Goal: Information Seeking & Learning: Check status

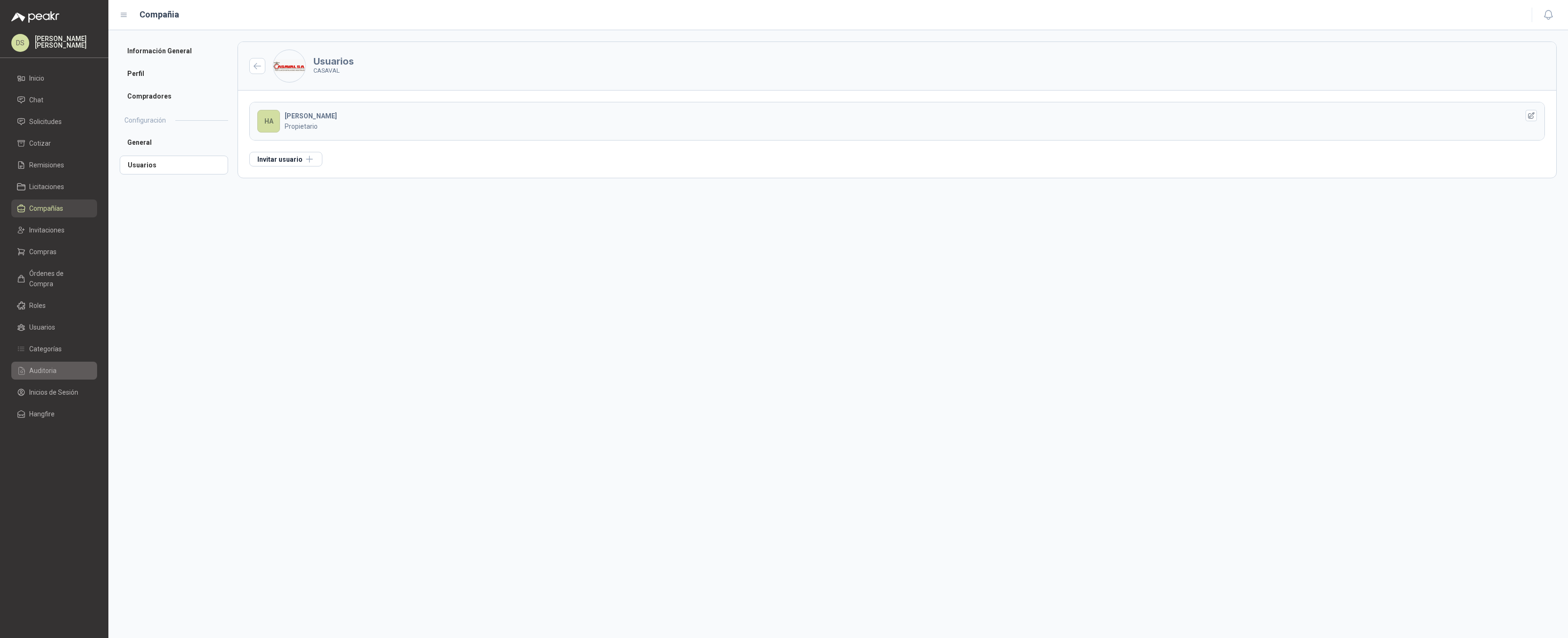
click at [54, 366] on link "Auditoria" at bounding box center [54, 371] width 86 height 18
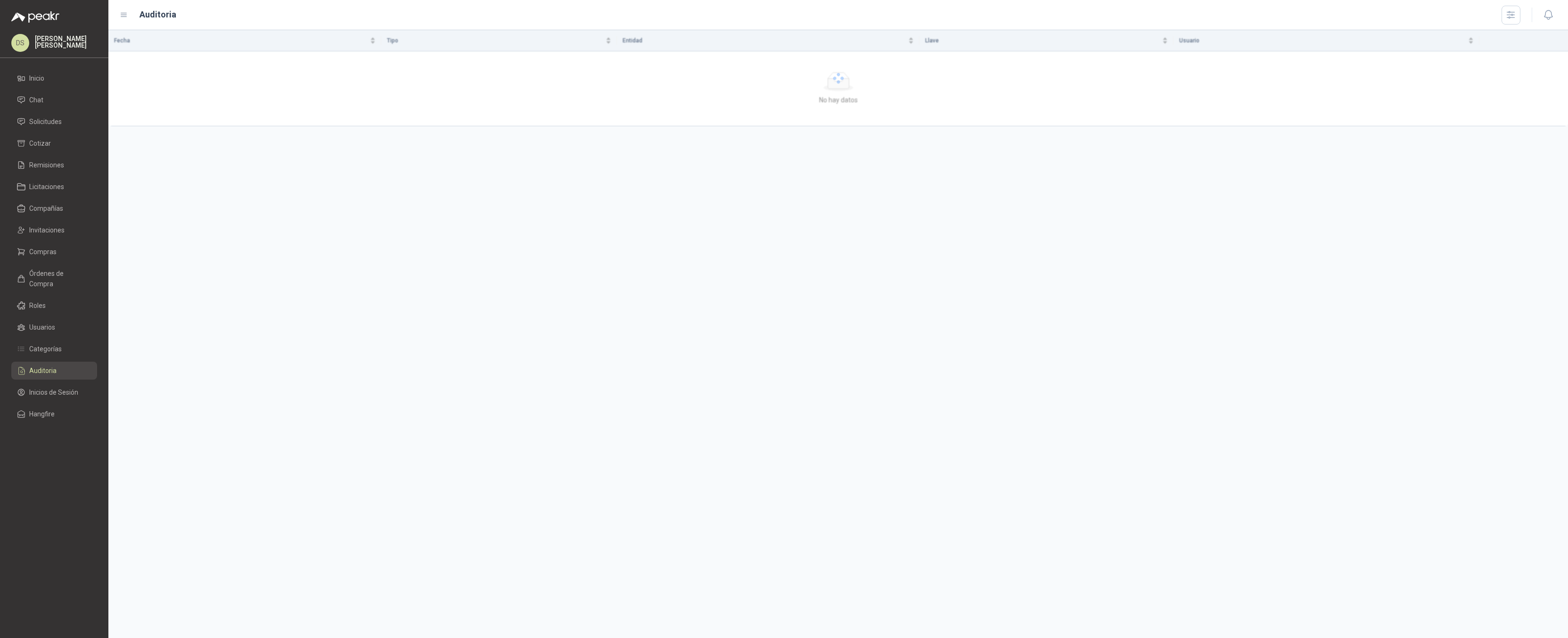
click at [968, 133] on div "Fecha Tipo Entidad Llave Usuario No hay datos" at bounding box center [838, 334] width 1460 height 608
click at [956, 117] on div at bounding box center [838, 78] width 1460 height 96
click at [1510, 16] on icon "button" at bounding box center [1511, 15] width 11 height 11
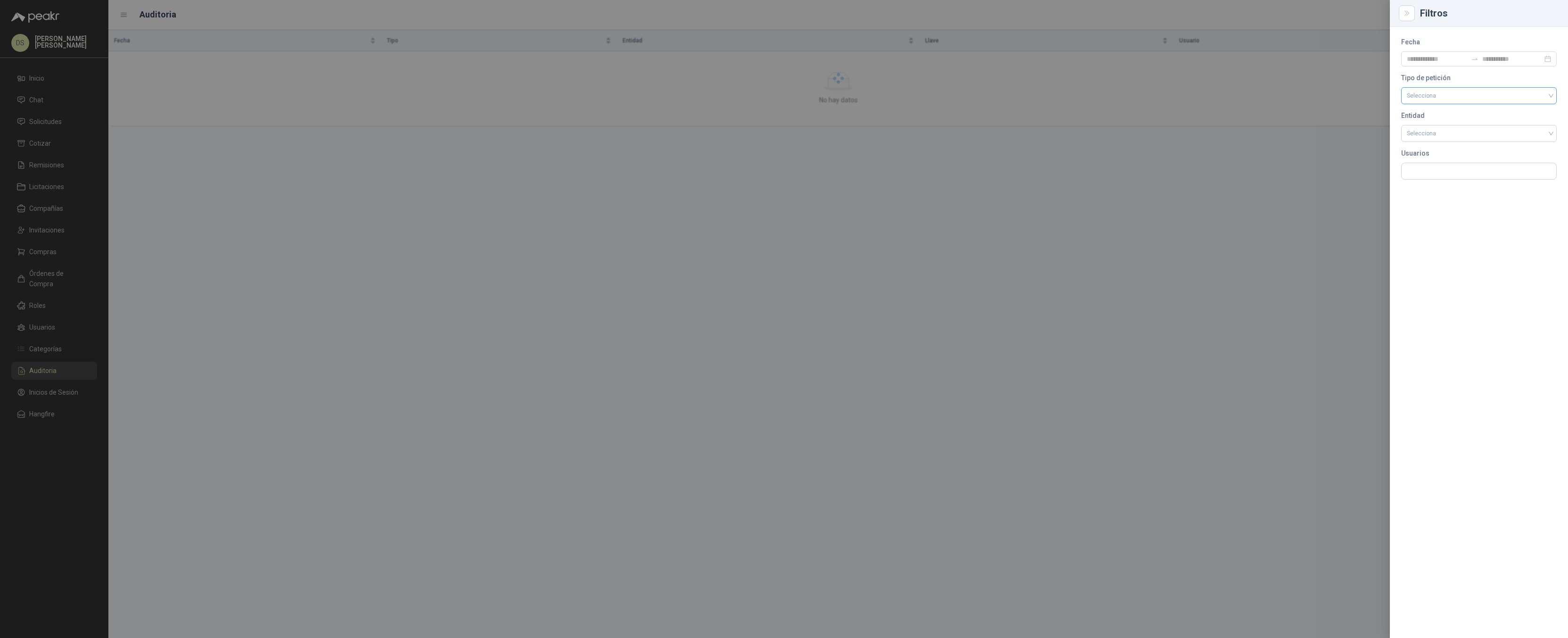
click at [1438, 94] on input "search" at bounding box center [1479, 94] width 144 height 14
click at [1431, 220] on div "Fecha Tipo de petición Selecciona Entidad Selecciona Usuarios" at bounding box center [1479, 332] width 178 height 611
click at [1441, 130] on input "search" at bounding box center [1479, 134] width 144 height 16
type input "**********"
click at [1450, 151] on div "CompanyUser" at bounding box center [1480, 155] width 141 height 11
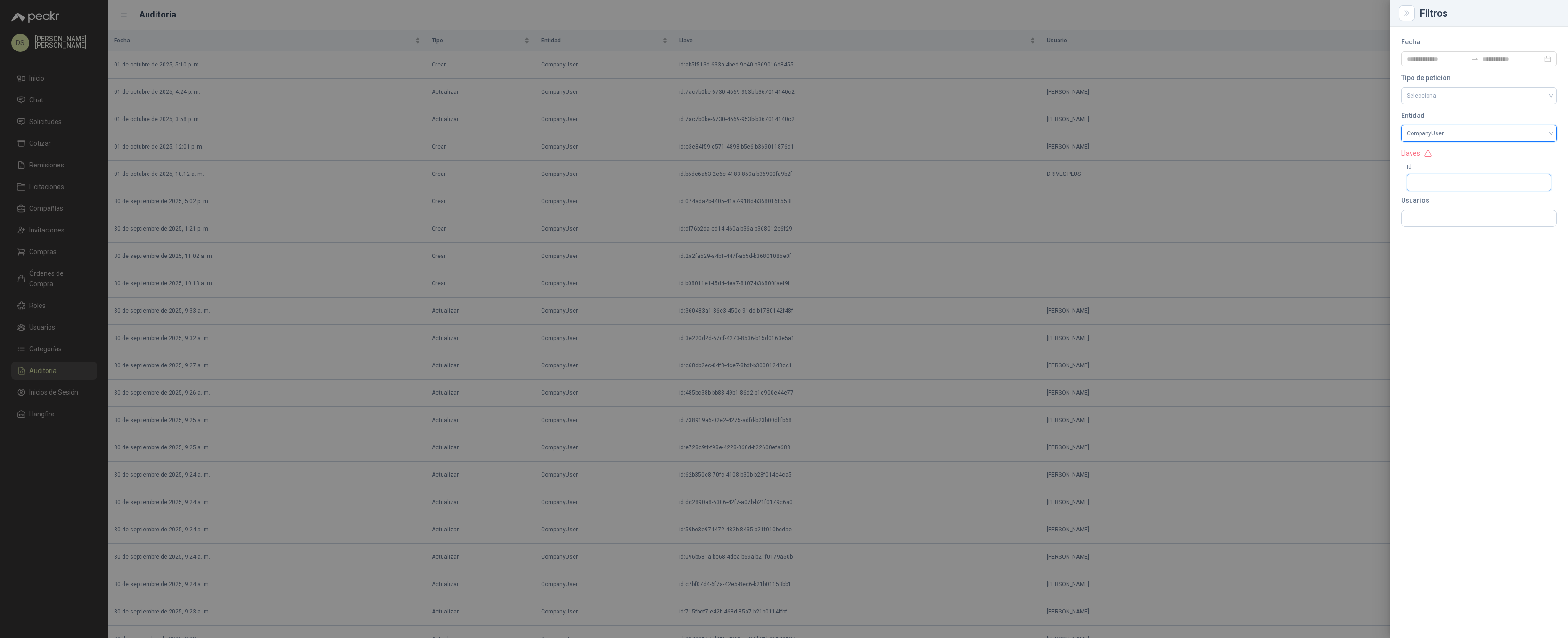
click at [1451, 183] on input "Id" at bounding box center [1479, 182] width 144 height 17
paste input "**********"
type input "**********"
click at [1458, 254] on div "**********" at bounding box center [1479, 332] width 178 height 611
click at [1162, 123] on div at bounding box center [784, 319] width 1568 height 638
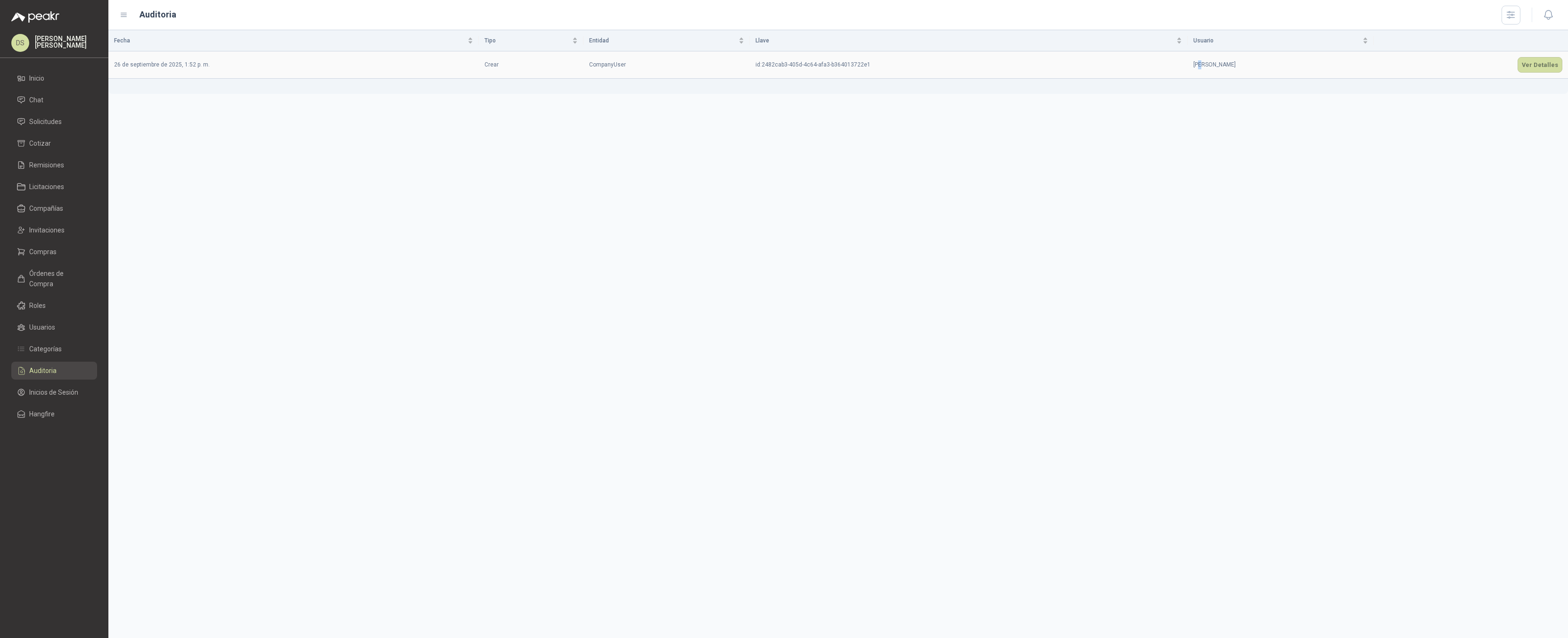
click at [1194, 63] on p "MAURICIO GÓMEZ" at bounding box center [1281, 65] width 175 height 9
click at [1188, 61] on td "MAURICIO GÓMEZ" at bounding box center [1280, 65] width 186 height 28
click at [1201, 63] on p "MAURICIO GÓMEZ" at bounding box center [1281, 65] width 175 height 9
drag, startPoint x: 1201, startPoint y: 63, endPoint x: 1221, endPoint y: 64, distance: 20.0
click at [1221, 64] on p "MAURICIO GÓMEZ" at bounding box center [1281, 65] width 175 height 9
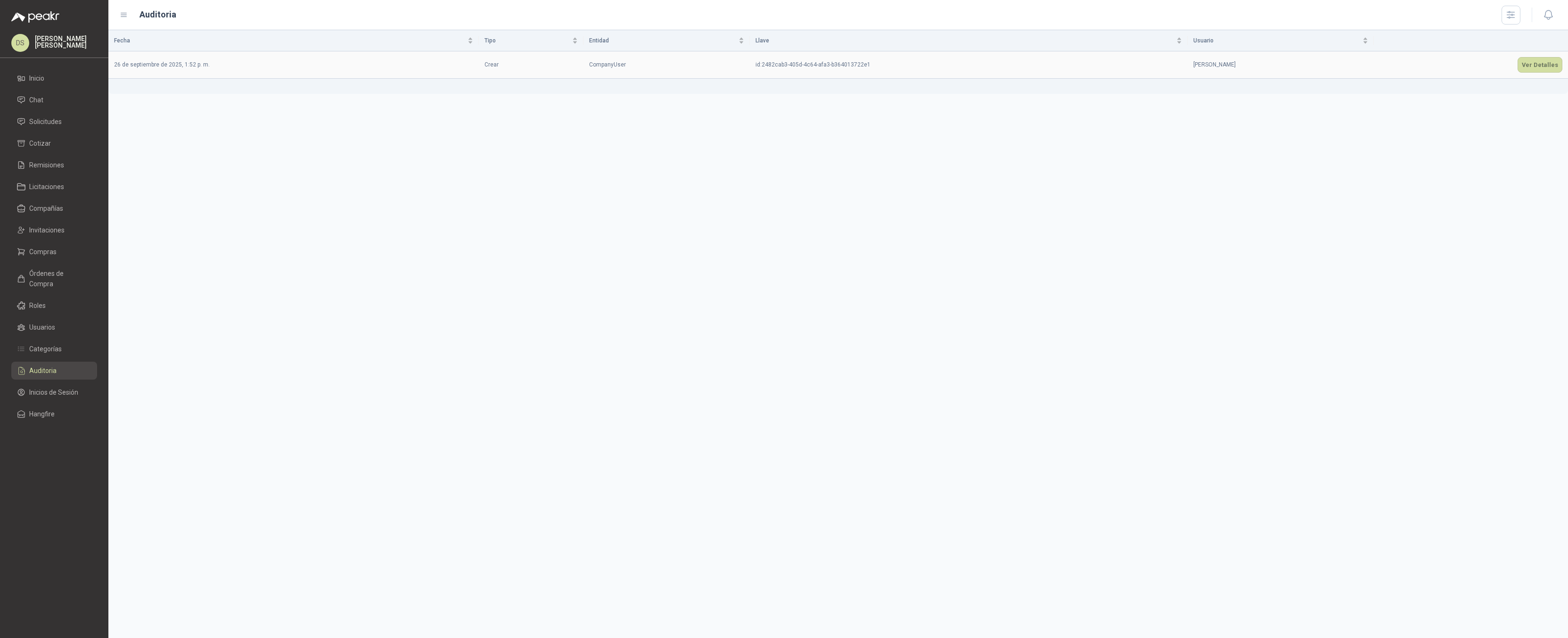
copy p "MAURICIO GÓMEZ"
click at [1510, 12] on icon "button" at bounding box center [1511, 15] width 11 height 11
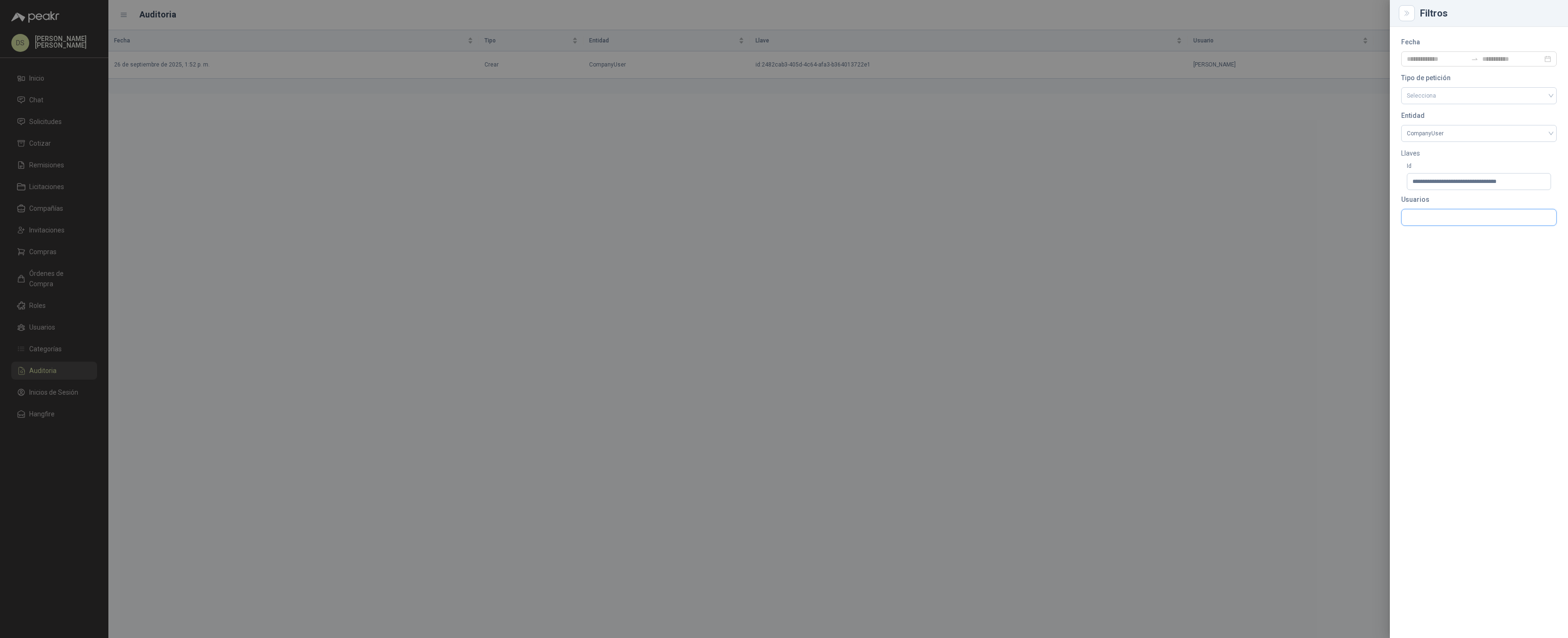
click at [1449, 221] on input "text" at bounding box center [1480, 217] width 155 height 16
type input "**********"
click at [1469, 265] on span "Email: ALEJANDRO.VELEZ@ALPINA.COM Nombre: MAURICIO GÓMEZ" at bounding box center [1468, 267] width 118 height 21
drag, startPoint x: 1425, startPoint y: 180, endPoint x: 1340, endPoint y: 175, distance: 85.1
click at [1353, 175] on div "**********" at bounding box center [784, 319] width 1568 height 638
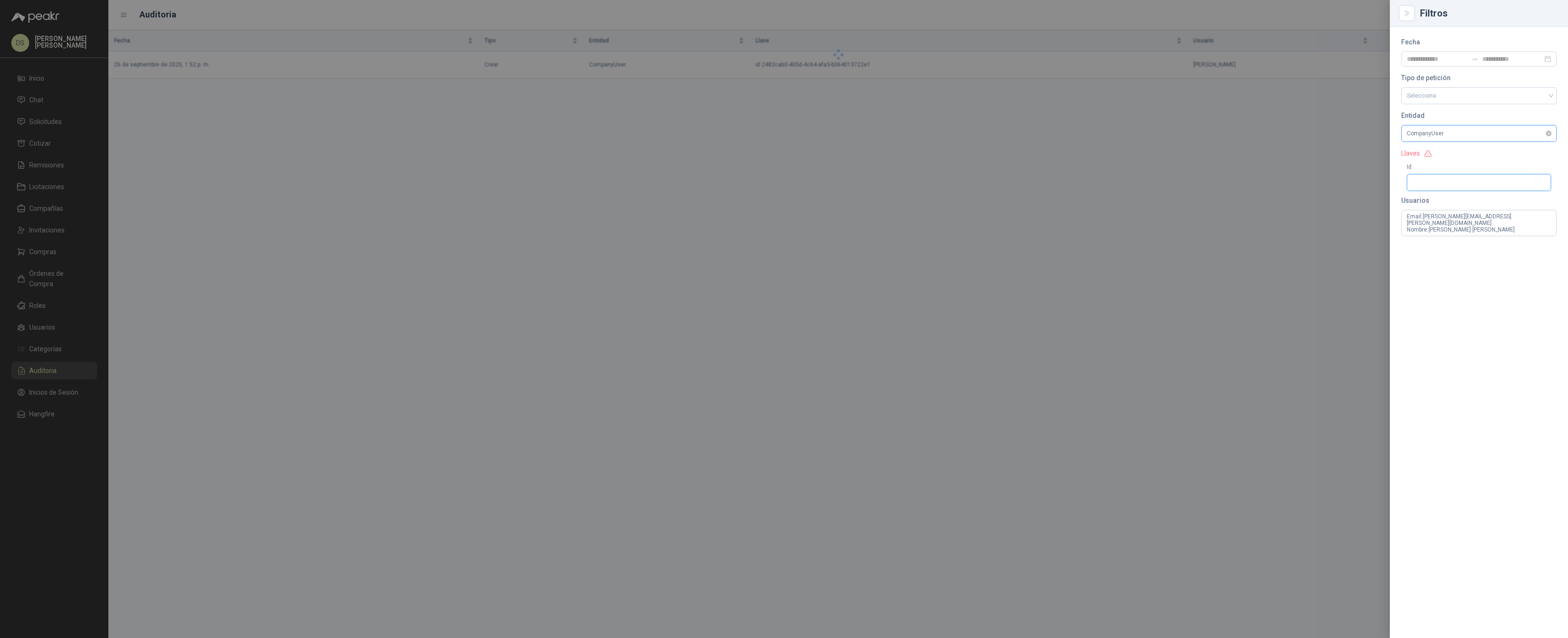
click at [1521, 135] on span "CompanyUser" at bounding box center [1479, 134] width 144 height 14
click at [1493, 137] on input "search" at bounding box center [1479, 134] width 144 height 16
type input "******"
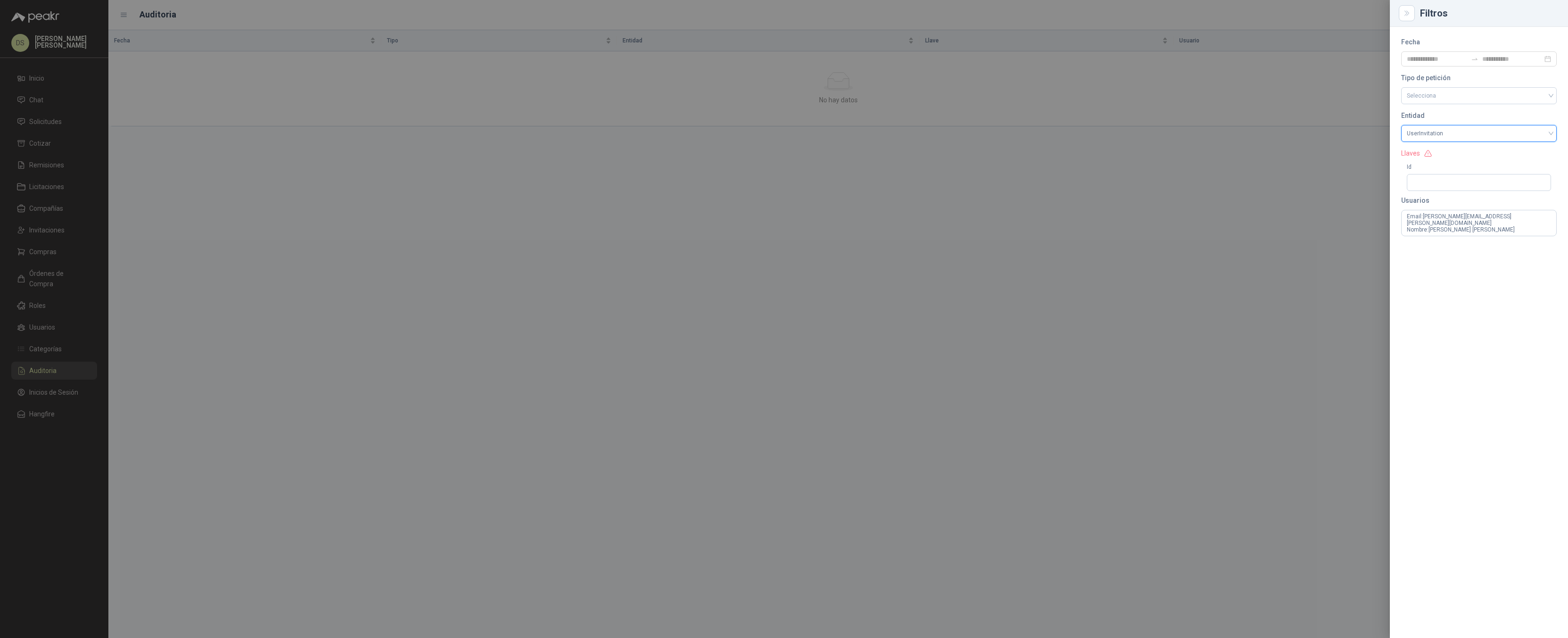
click at [1479, 160] on div "Id" at bounding box center [1479, 176] width 156 height 38
click at [1091, 140] on div at bounding box center [784, 319] width 1568 height 638
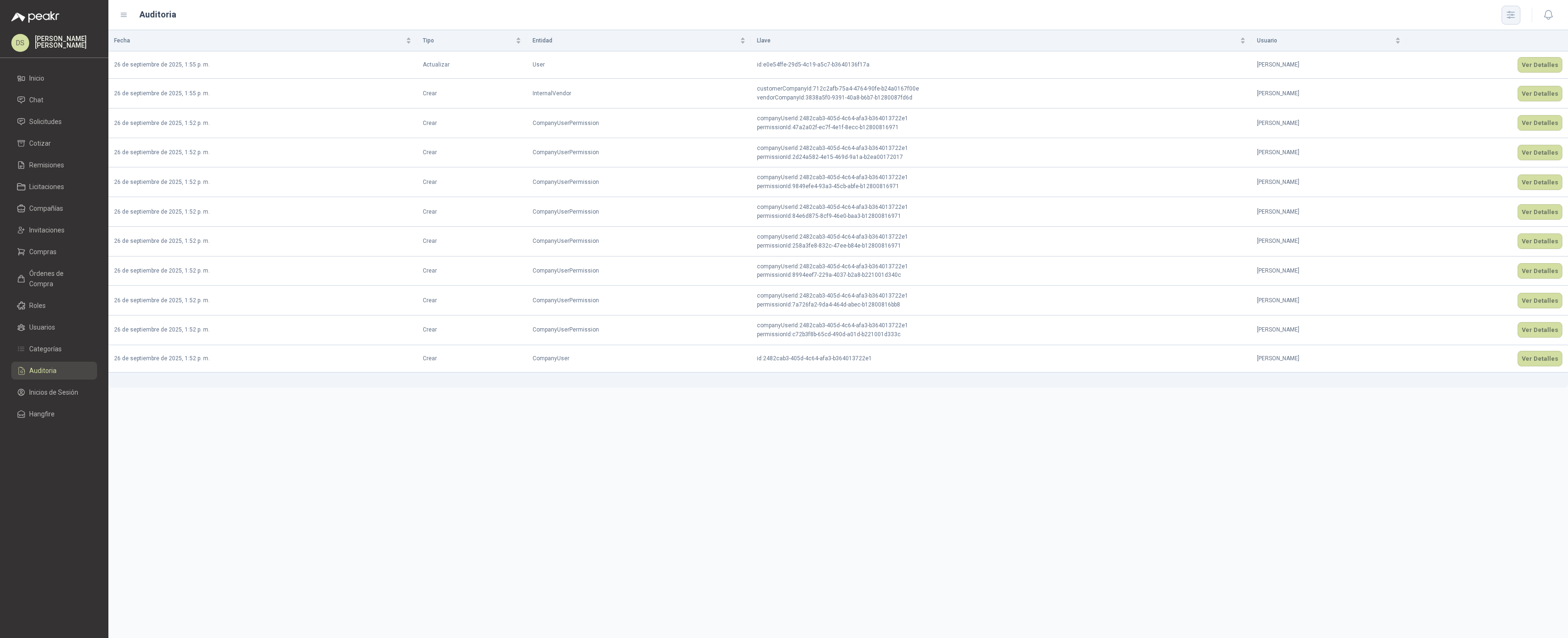
click at [1508, 12] on icon "button" at bounding box center [1511, 15] width 11 height 11
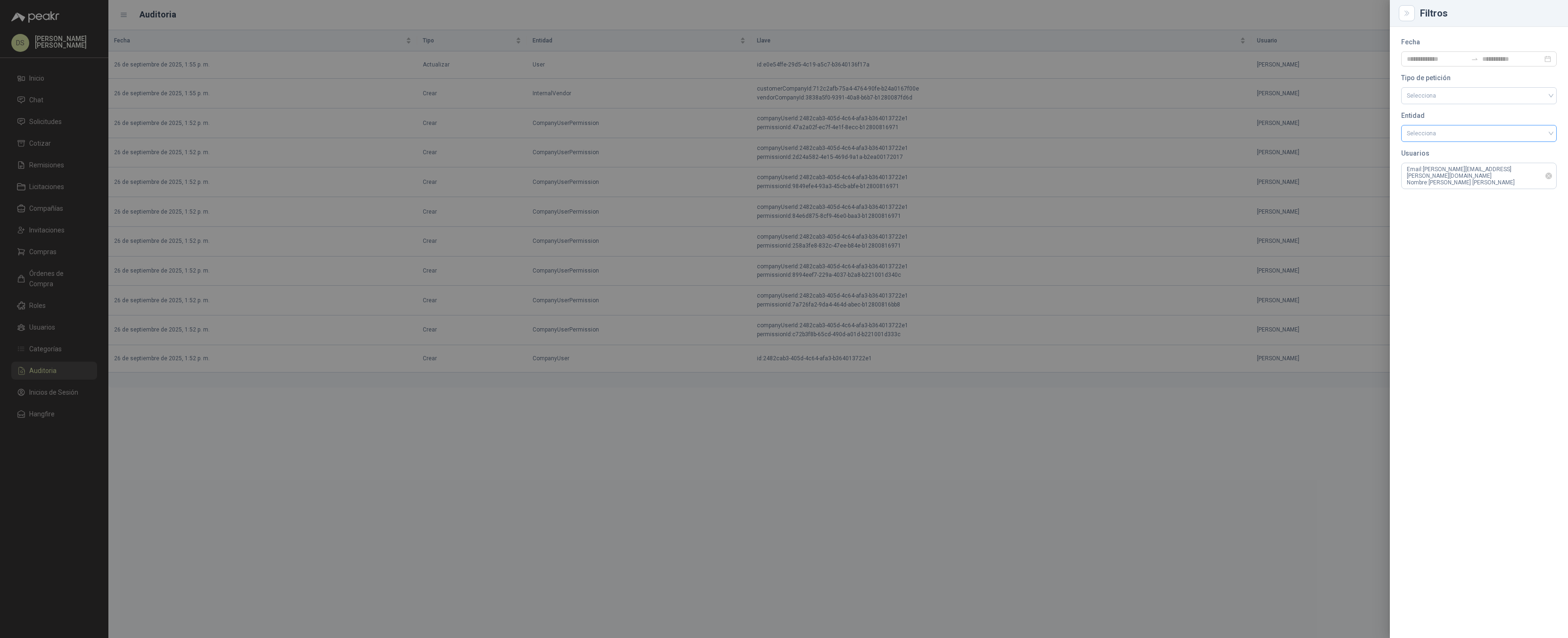
click at [1549, 175] on icon "Limpiar" at bounding box center [1549, 176] width 8 height 8
click at [1463, 132] on input "search" at bounding box center [1479, 134] width 144 height 16
type input "******"
click at [1182, 187] on div at bounding box center [784, 319] width 1568 height 638
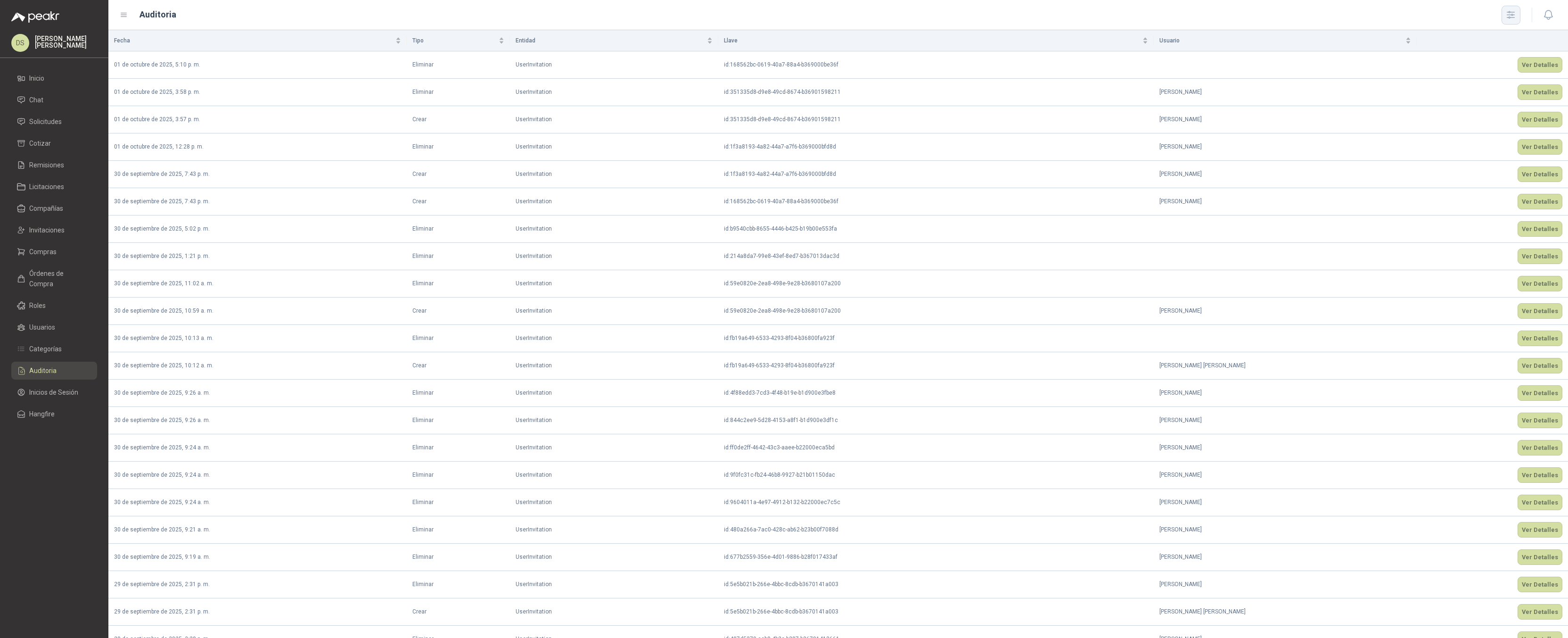
click at [1516, 12] on icon "button" at bounding box center [1511, 15] width 11 height 11
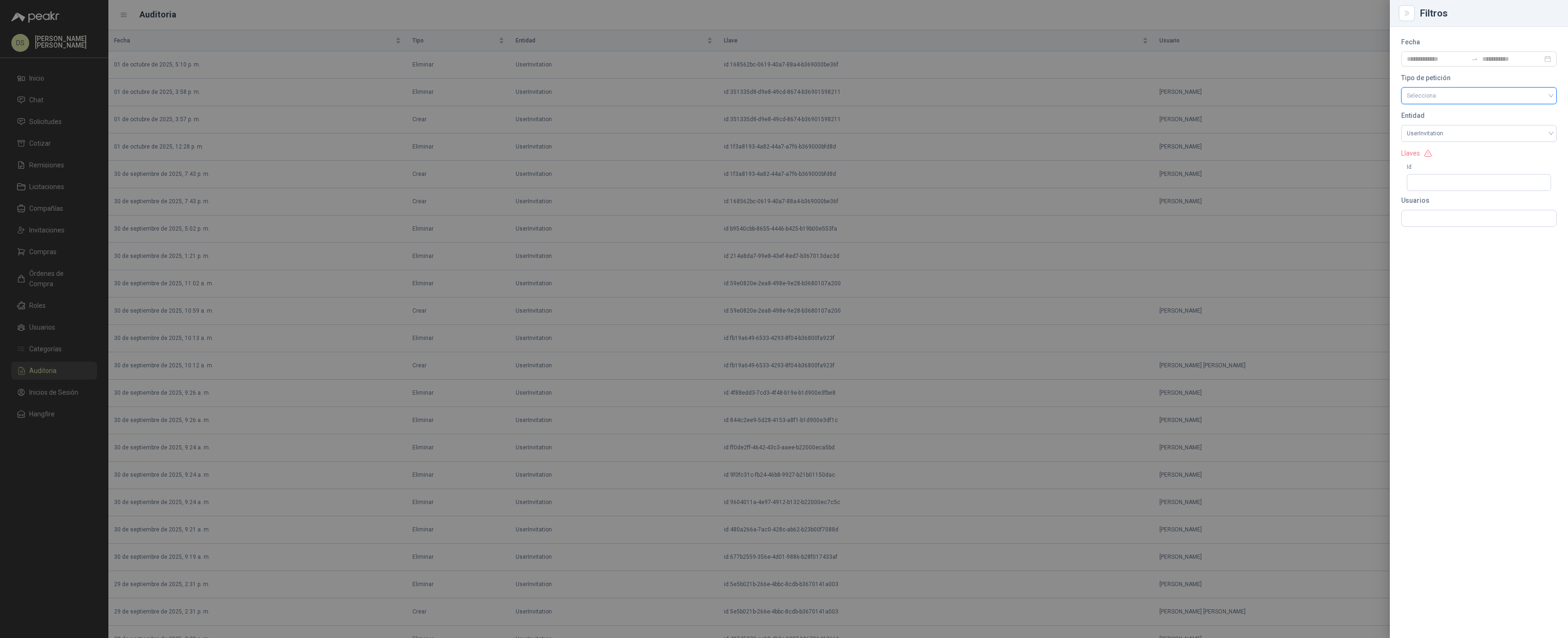
click at [1459, 100] on input "search" at bounding box center [1479, 94] width 144 height 14
click at [1460, 134] on span "UserInvitation" at bounding box center [1479, 134] width 144 height 14
click at [1437, 106] on div "Fecha Tipo de petición Selecciona Entidad UserInvitation Llaves Id Usuarios" at bounding box center [1479, 133] width 156 height 189
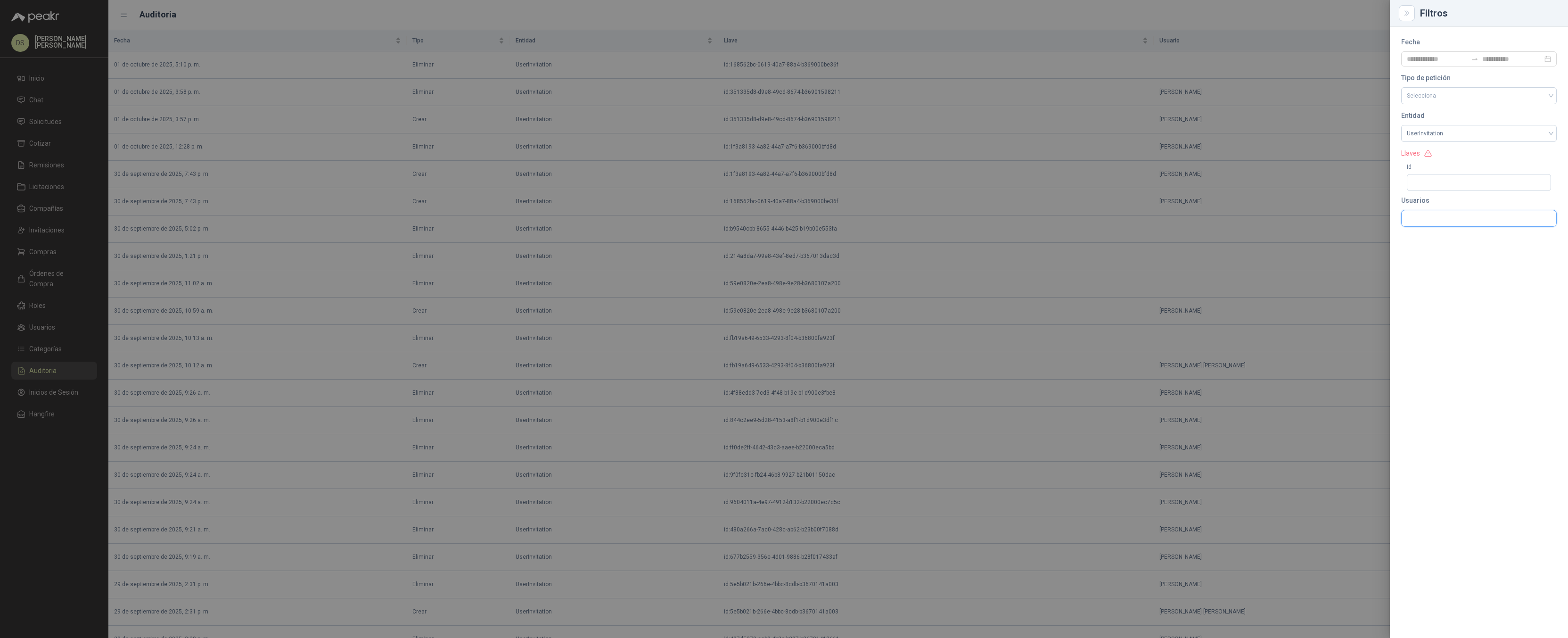
click at [1429, 222] on input "text" at bounding box center [1480, 218] width 155 height 16
click at [1445, 307] on div "Fecha Tipo de petición Selecciona Entidad UserInvitation Llaves Id Usuarios" at bounding box center [1479, 332] width 178 height 611
click at [1450, 100] on input "search" at bounding box center [1479, 94] width 144 height 14
click at [1436, 143] on div "Eliminar" at bounding box center [1480, 147] width 141 height 11
click at [992, 98] on div at bounding box center [784, 319] width 1568 height 638
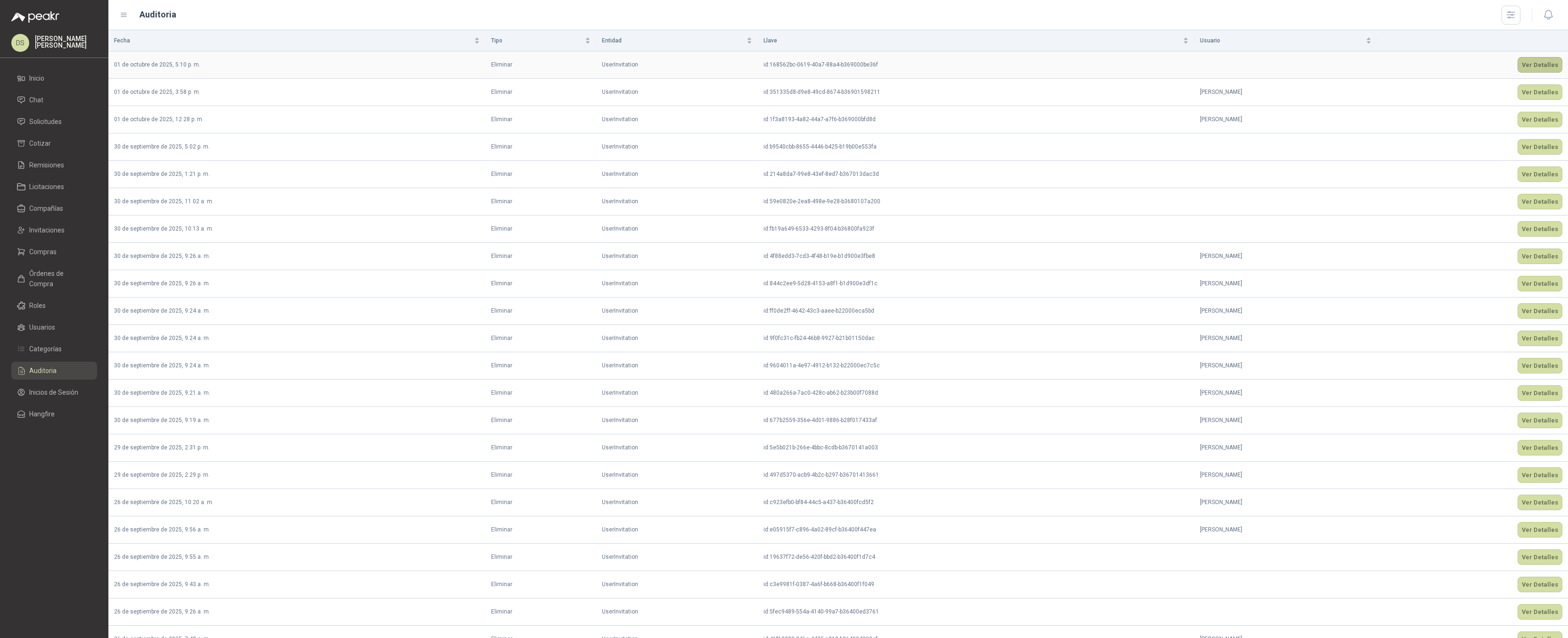
click at [1535, 67] on button "Ver Detalles" at bounding box center [1540, 64] width 45 height 15
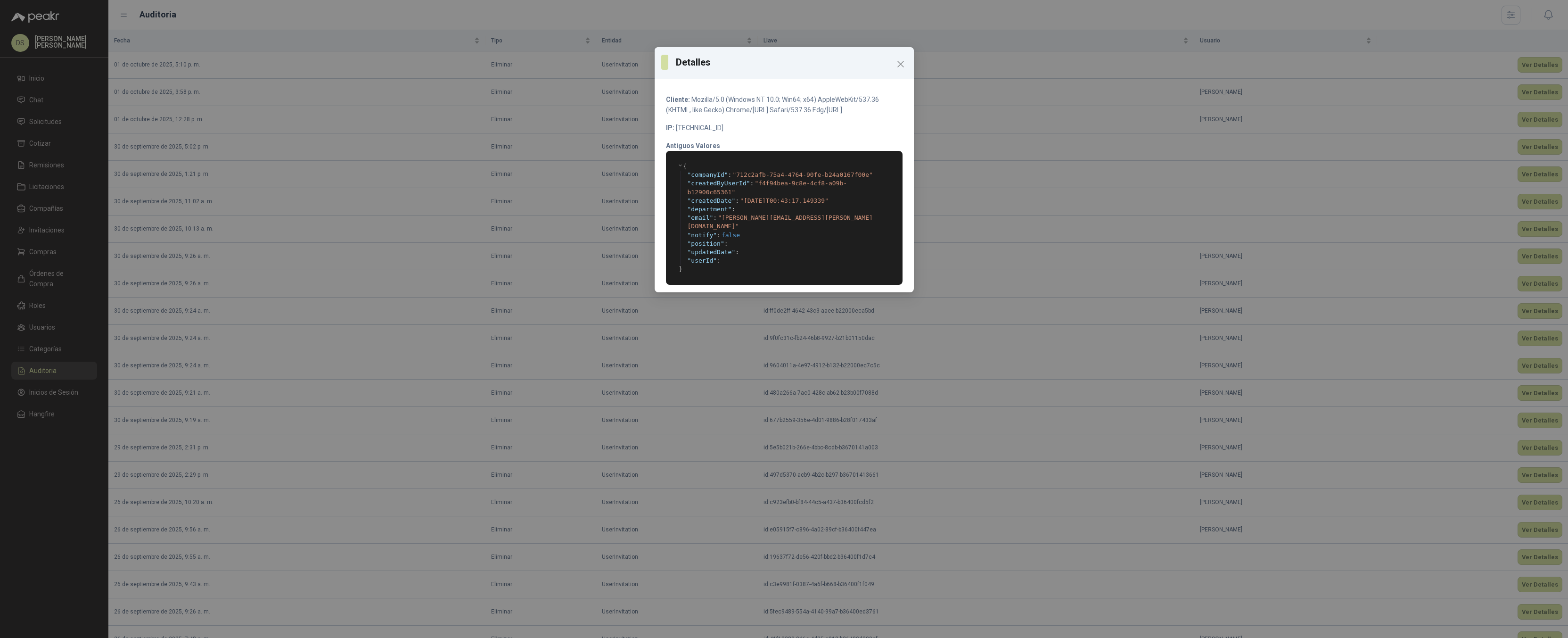
click at [1462, 83] on div "Detalles Cliente: Mozilla/5.0 (Windows NT 10.0; Win64; x64) AppleWebKit/537.36 …" at bounding box center [784, 319] width 1568 height 638
click at [1544, 94] on div "Detalles Cliente: Mozilla/5.0 (Windows NT 10.0; Win64; x64) AppleWebKit/537.36 …" at bounding box center [784, 319] width 1568 height 638
click at [1531, 94] on div "Detalles Cliente: Mozilla/5.0 (Windows NT 10.0; Win64; x64) AppleWebKit/537.36 …" at bounding box center [784, 319] width 1568 height 638
click at [1297, 98] on div "Detalles Cliente: Mozilla/5.0 (Windows NT 10.0; Win64; x64) AppleWebKit/537.36 …" at bounding box center [784, 319] width 1568 height 638
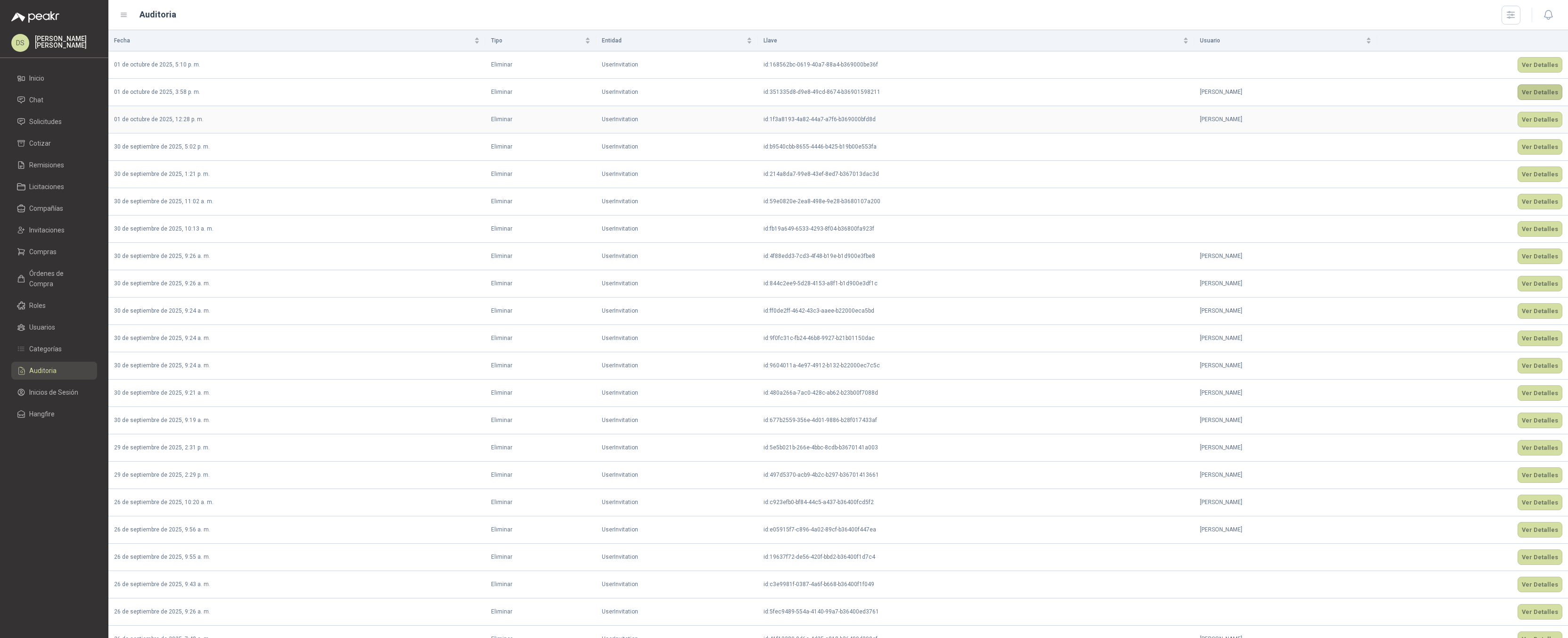
click at [1523, 93] on button "Ver Detalles" at bounding box center [1540, 92] width 45 height 15
click at [1531, 117] on button "Ver Detalles" at bounding box center [1540, 119] width 45 height 15
click at [1532, 144] on button "Ver Detalles" at bounding box center [1540, 146] width 45 height 15
click at [1527, 174] on button "Ver Detalles" at bounding box center [1540, 174] width 45 height 15
click at [1526, 200] on button "Ver Detalles" at bounding box center [1540, 200] width 45 height 15
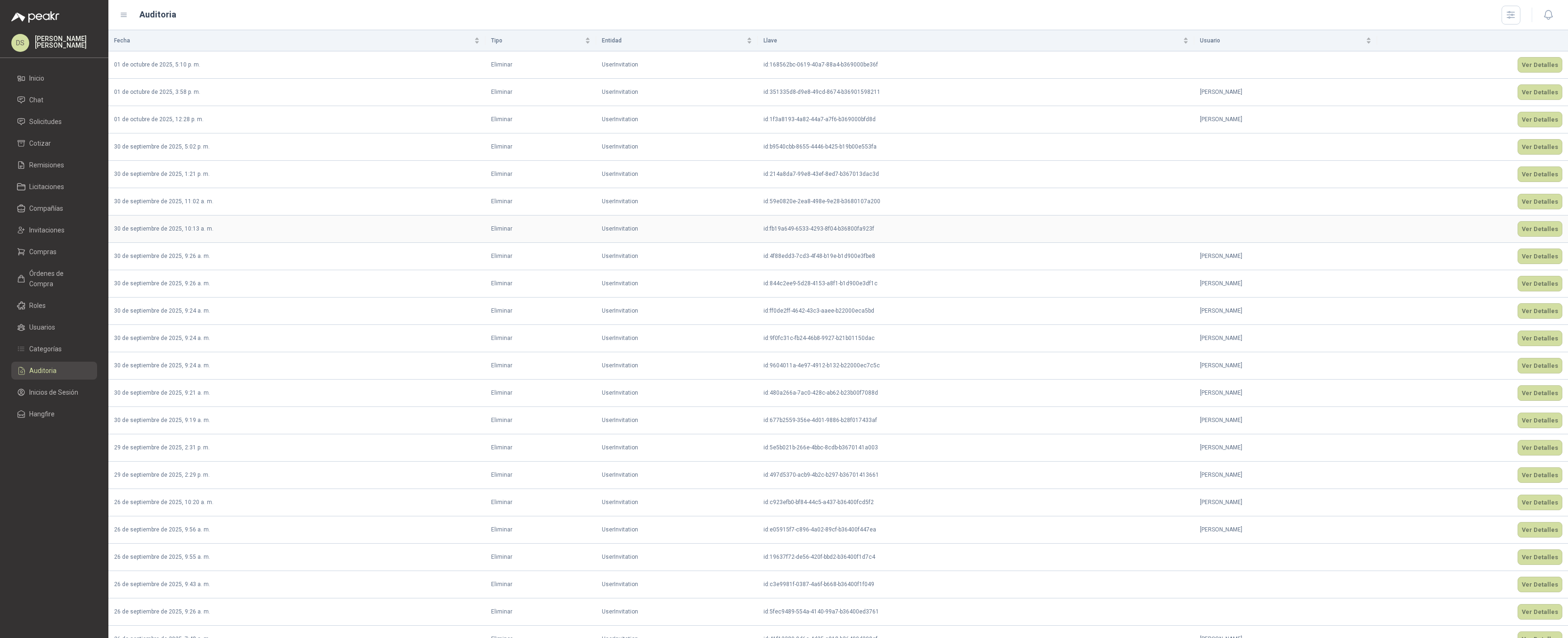
click at [1524, 240] on td "Ver Detalles" at bounding box center [1473, 229] width 191 height 28
click at [1523, 232] on button "Ver Detalles" at bounding box center [1540, 228] width 45 height 15
click at [1532, 263] on button "Ver Detalles" at bounding box center [1540, 256] width 45 height 15
click at [1535, 290] on button "Ver Detalles" at bounding box center [1540, 283] width 45 height 15
click at [1536, 304] on button "Ver Detalles" at bounding box center [1540, 310] width 45 height 15
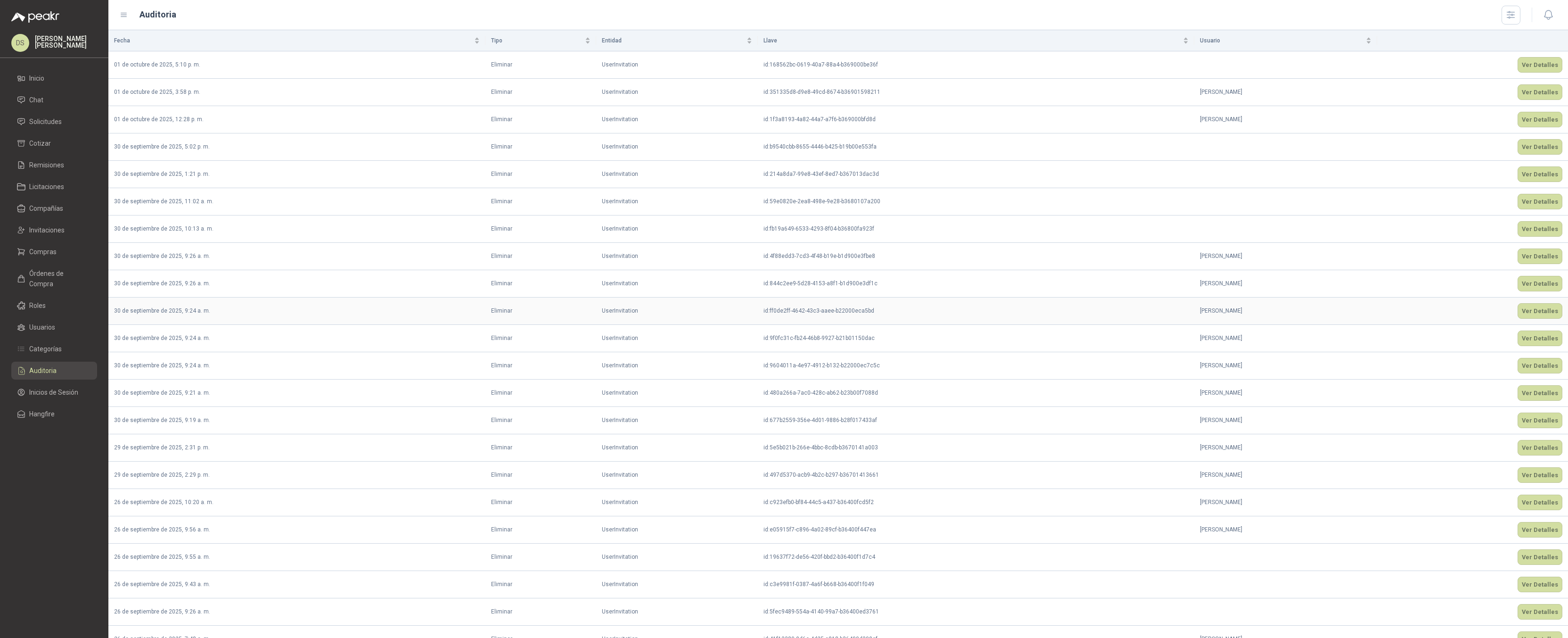
click at [1536, 330] on td "Ver Detalles" at bounding box center [1473, 339] width 191 height 28
click at [1536, 340] on button "Ver Detalles" at bounding box center [1540, 338] width 45 height 15
click at [1541, 372] on button "Ver Detalles" at bounding box center [1540, 365] width 45 height 15
click at [1536, 396] on button "Ver Detalles" at bounding box center [1540, 392] width 45 height 15
click at [1531, 413] on button "Ver Detalles" at bounding box center [1540, 420] width 45 height 15
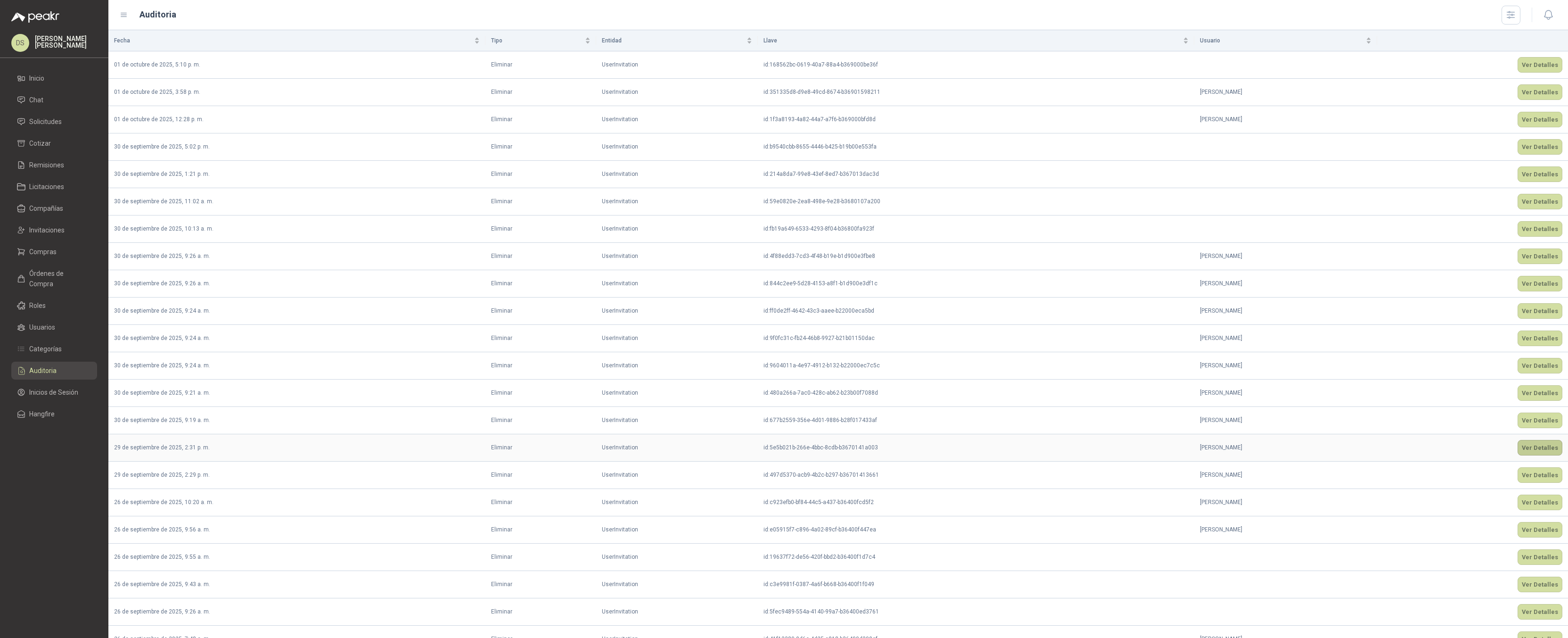
click at [1531, 450] on button "Ver Detalles" at bounding box center [1540, 447] width 45 height 15
click at [1531, 472] on button "Ver Detalles" at bounding box center [1540, 474] width 45 height 15
click at [1527, 499] on button "Ver Detalles" at bounding box center [1540, 502] width 45 height 15
click at [1543, 70] on button "Ver Detalles" at bounding box center [1540, 64] width 45 height 15
click at [1533, 73] on td "Ver Detalles" at bounding box center [1473, 65] width 191 height 28
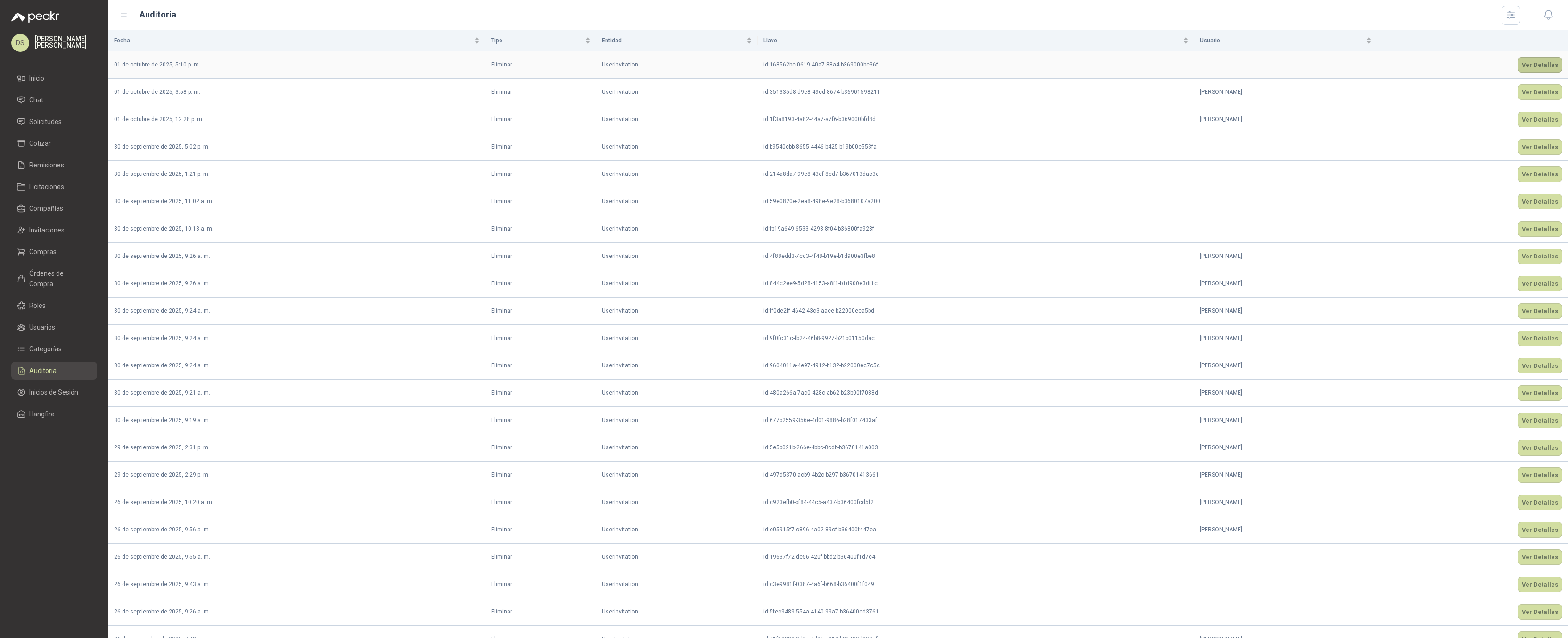
click at [1531, 68] on button "Ver Detalles" at bounding box center [1540, 64] width 45 height 15
click at [1520, 12] on button "button" at bounding box center [1511, 14] width 19 height 19
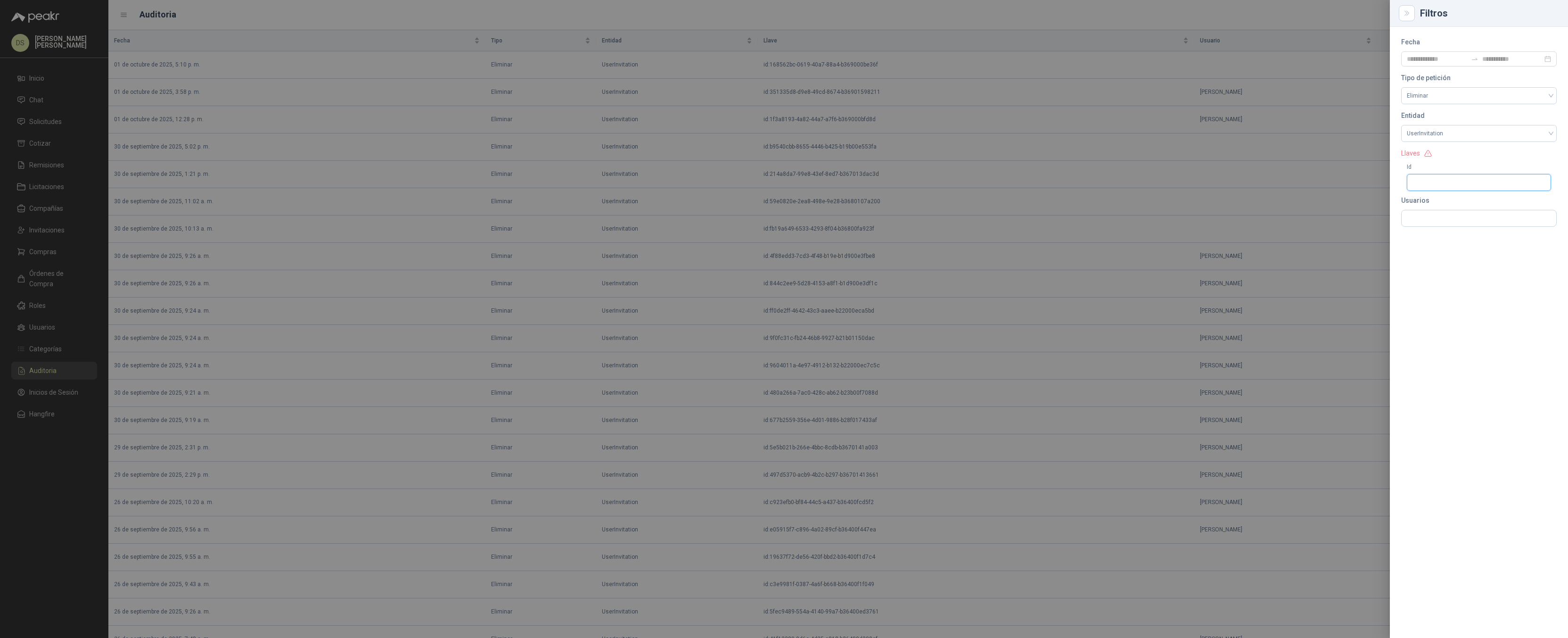
click at [1442, 177] on input "Id" at bounding box center [1479, 182] width 144 height 17
paste input "**********"
type input "**********"
click at [1200, 99] on div at bounding box center [784, 319] width 1568 height 638
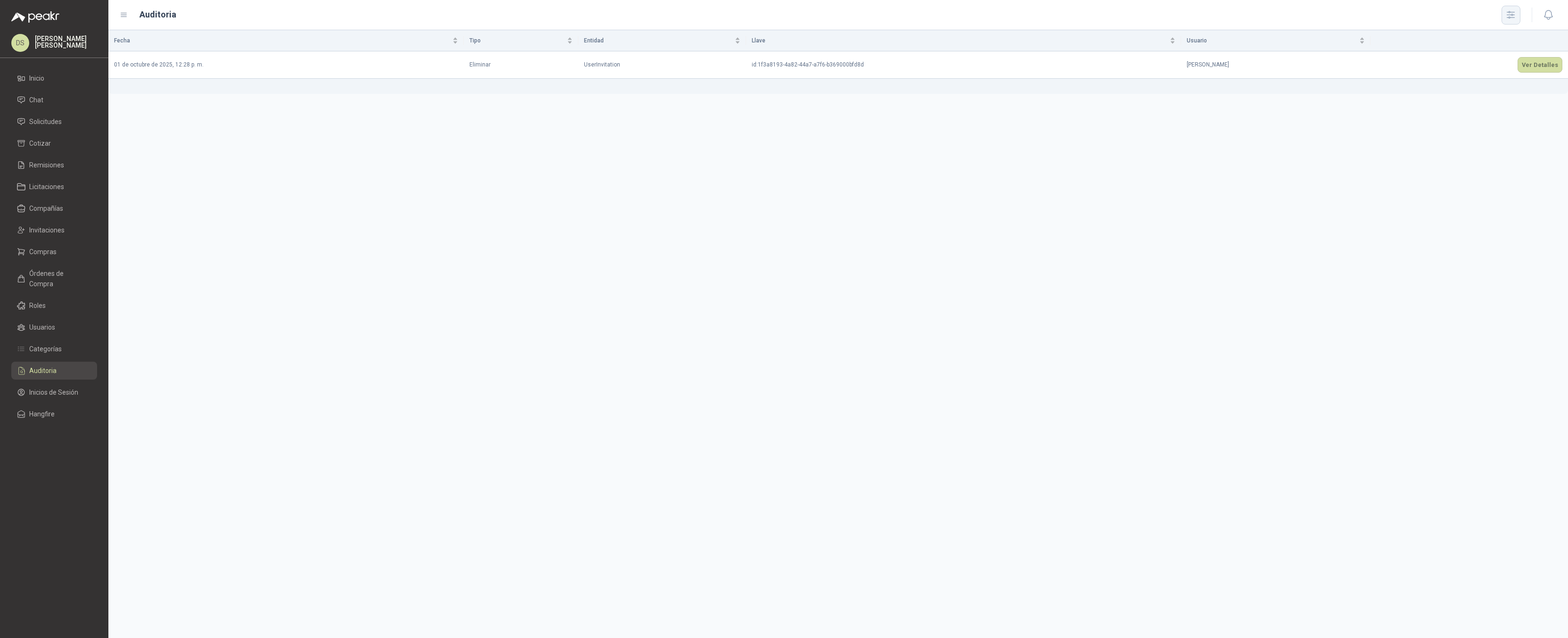
click at [1515, 12] on icon "button" at bounding box center [1511, 15] width 11 height 11
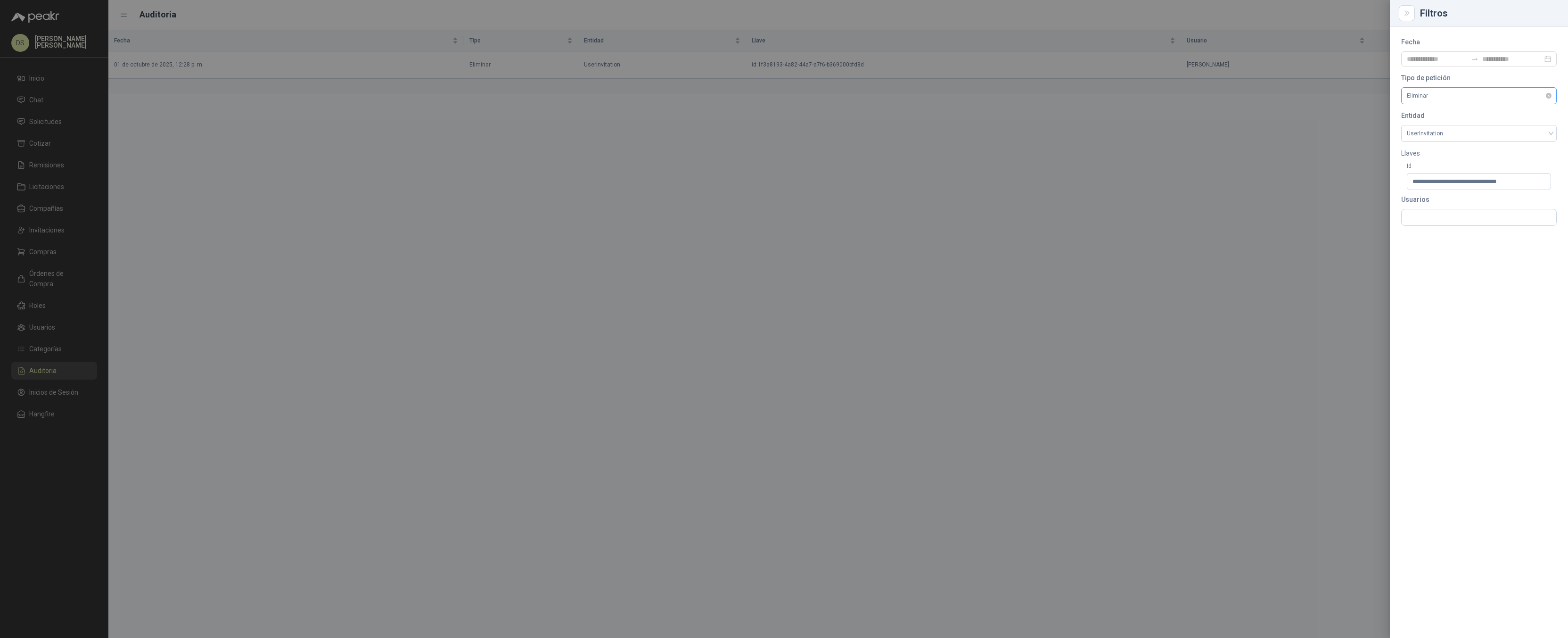
click at [1522, 88] on div "Eliminar" at bounding box center [1479, 95] width 156 height 17
click at [1552, 94] on div "Eliminar" at bounding box center [1479, 95] width 156 height 17
click at [1066, 122] on div at bounding box center [784, 319] width 1568 height 638
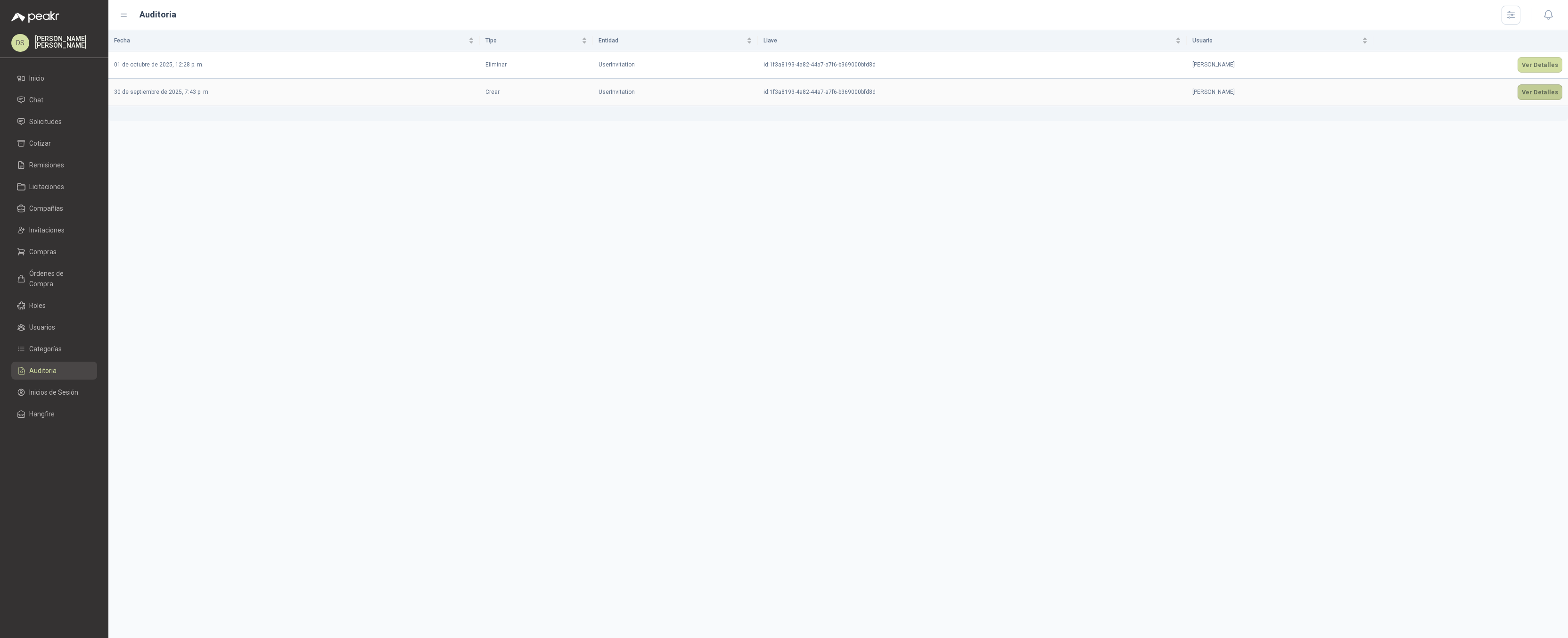
click at [1536, 87] on button "Ver Detalles" at bounding box center [1540, 92] width 45 height 15
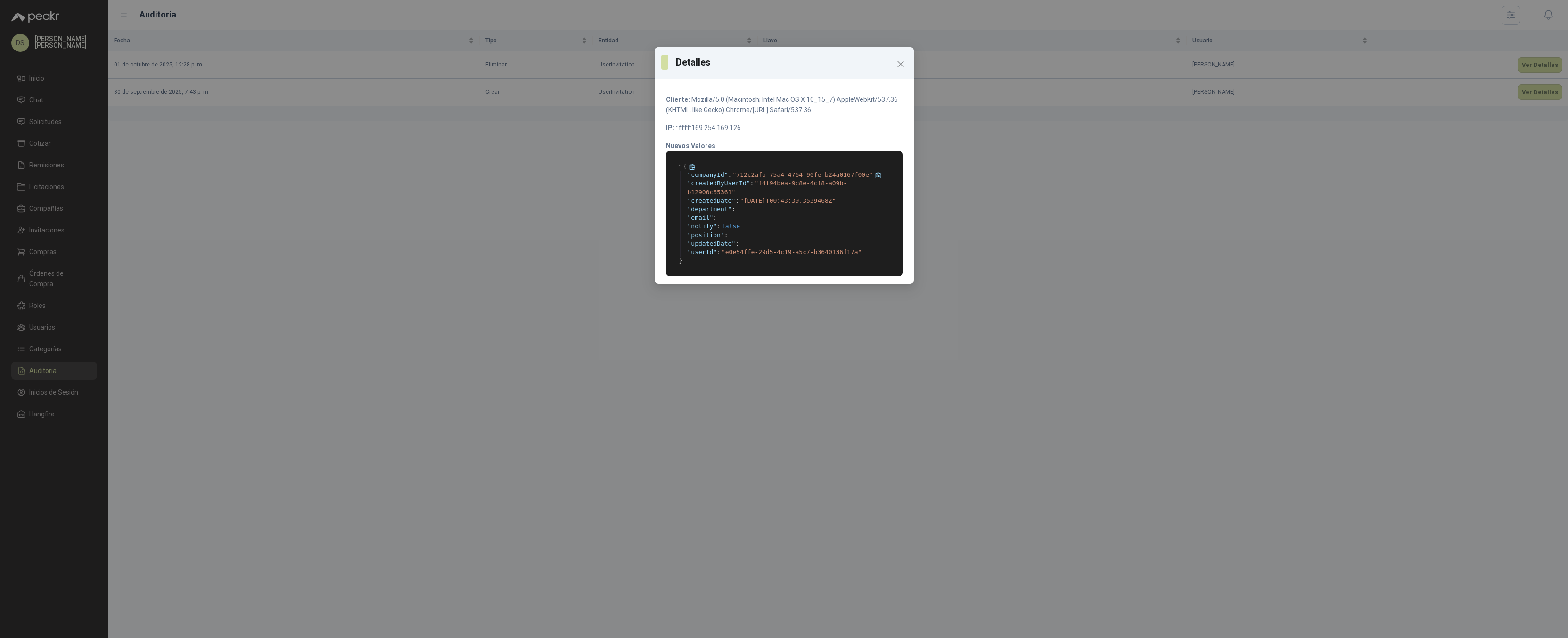
click at [740, 171] on span "712c2afb-75a4-4764-90fe-b24a0167f00e" at bounding box center [803, 175] width 133 height 7
drag, startPoint x: 740, startPoint y: 171, endPoint x: 827, endPoint y: 175, distance: 87.1
click at [827, 175] on span "712c2afb-75a4-4764-90fe-b24a0167f00e" at bounding box center [803, 175] width 133 height 7
copy span "712c2afb-75a4-4764-90fe-b24a0167f00e"
click at [816, 184] on span "f4f94bea-9c8e-4cf8-a09b-b12900c65361" at bounding box center [767, 187] width 159 height 15
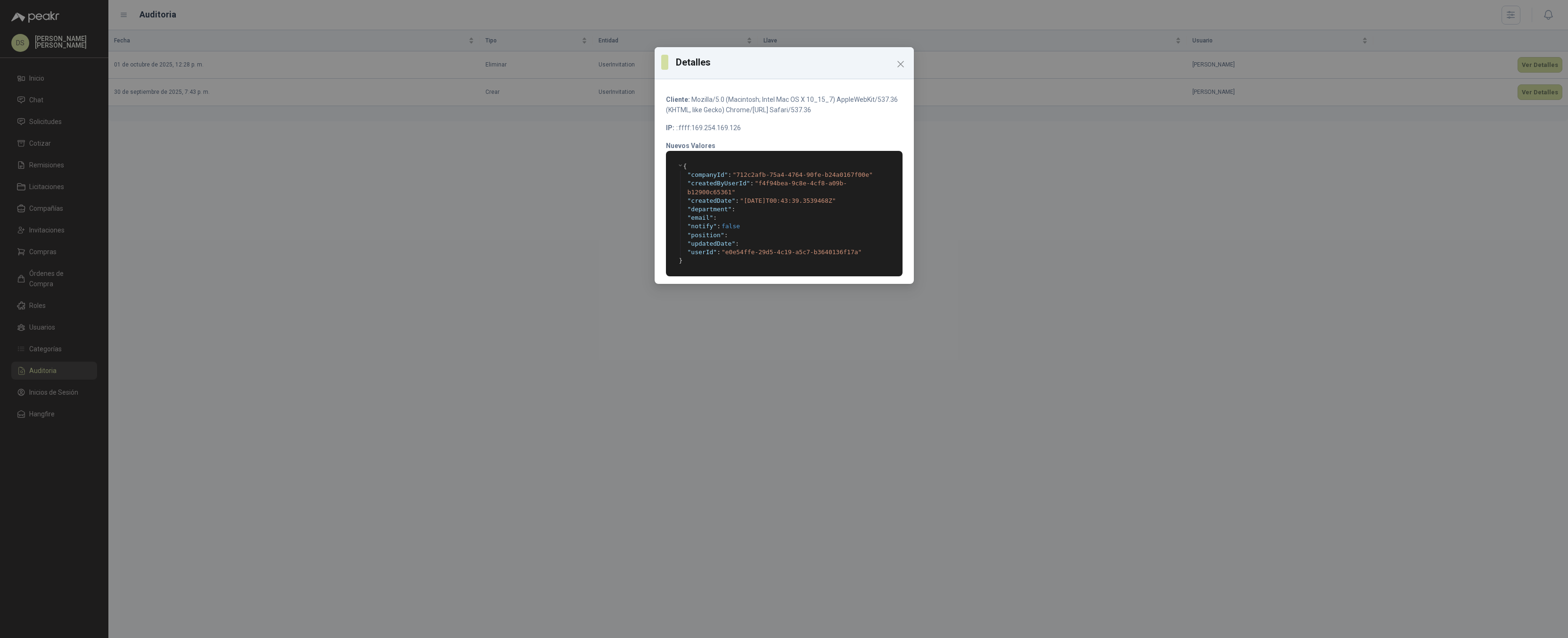
click at [902, 64] on icon "Close" at bounding box center [901, 64] width 12 height 12
